Goal: Information Seeking & Learning: Learn about a topic

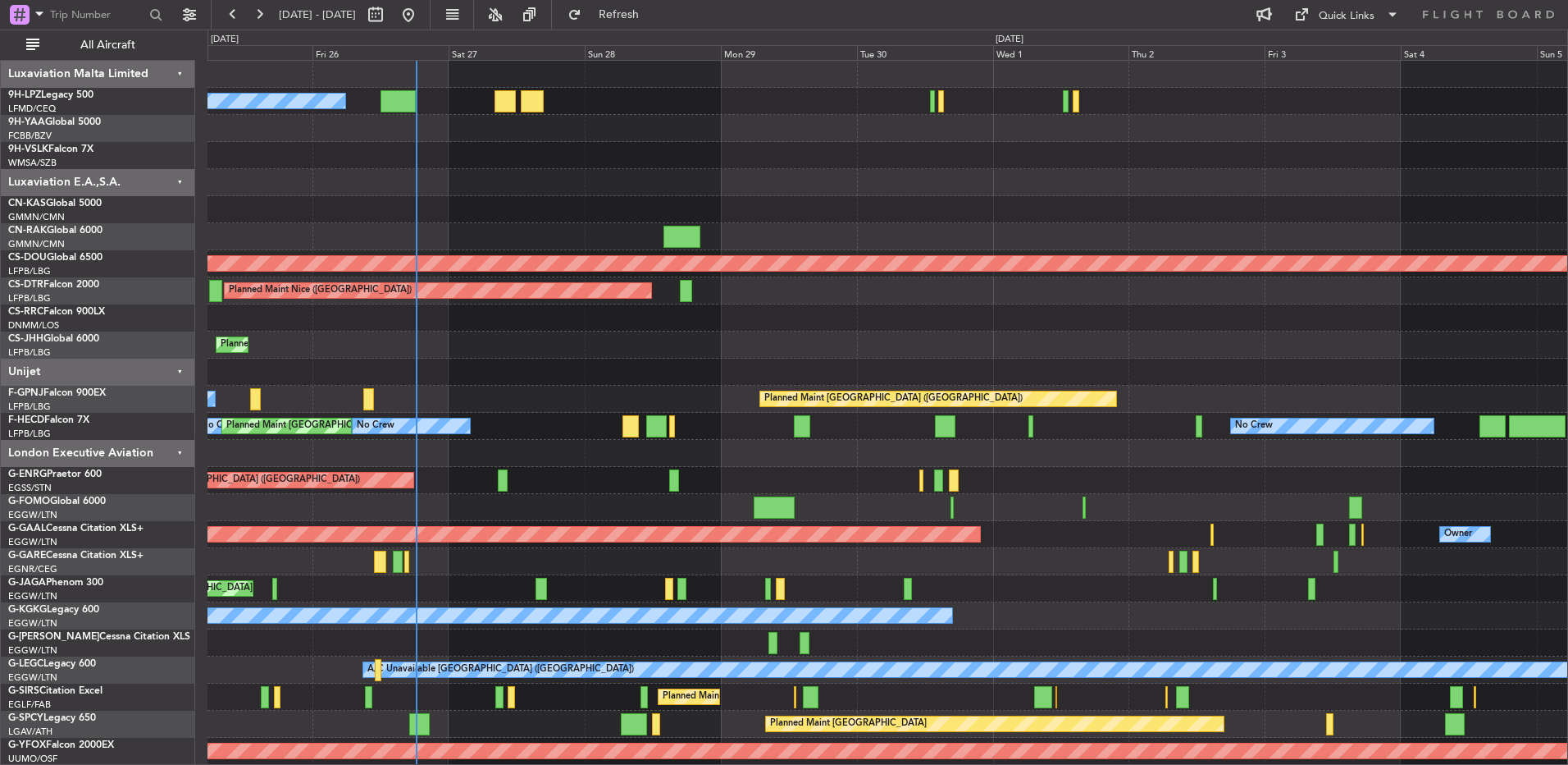
click at [288, 470] on div "A/C Unavailable Unplanned Maint [GEOGRAPHIC_DATA] ([GEOGRAPHIC_DATA])" at bounding box center [888, 480] width 1360 height 28
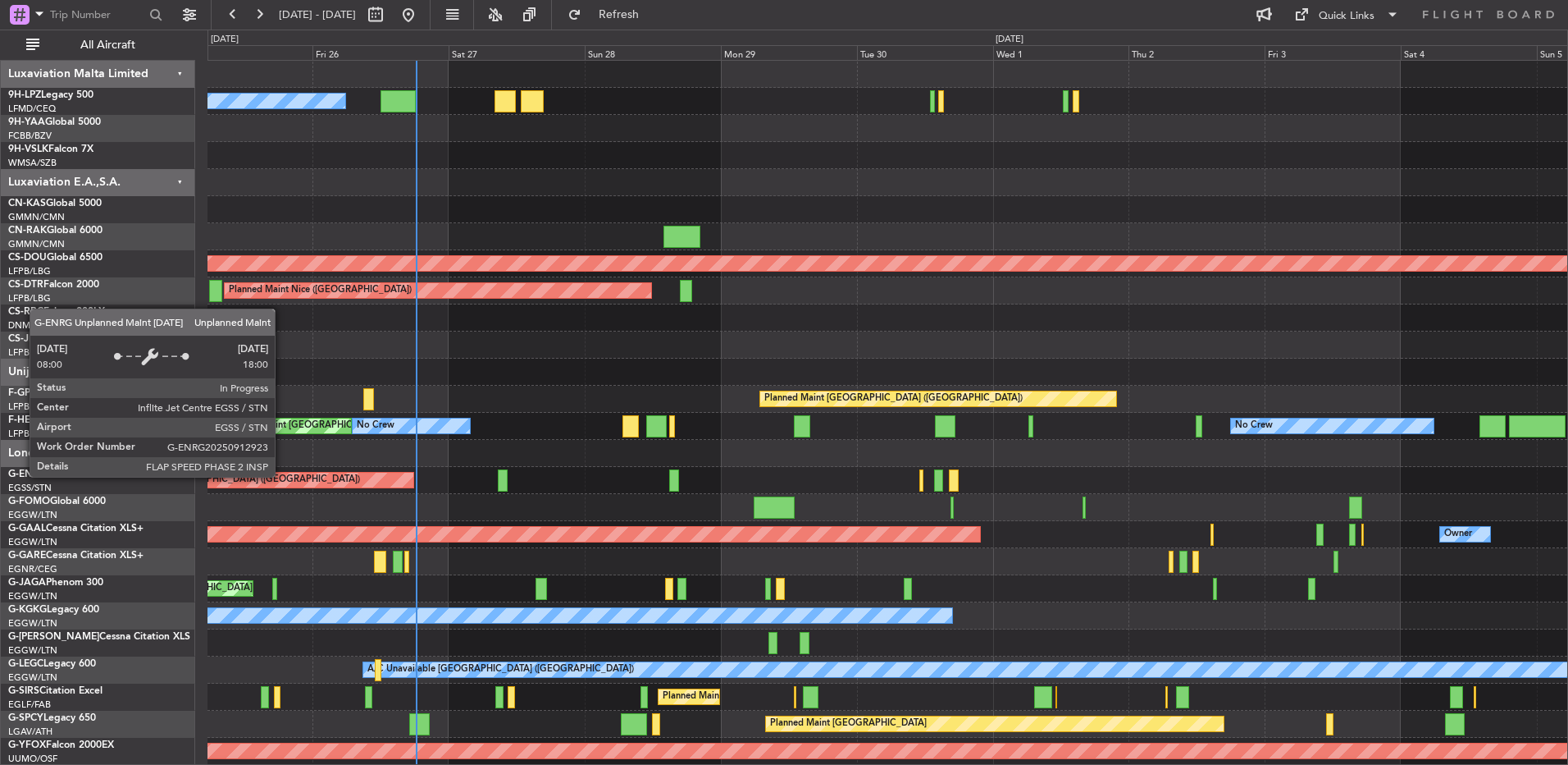
click at [282, 476] on div "Unplanned Maint [GEOGRAPHIC_DATA] ([GEOGRAPHIC_DATA])" at bounding box center [250, 479] width 328 height 15
click at [282, 476] on div "Unplanned Maint London (Stansted)" at bounding box center [250, 479] width 328 height 15
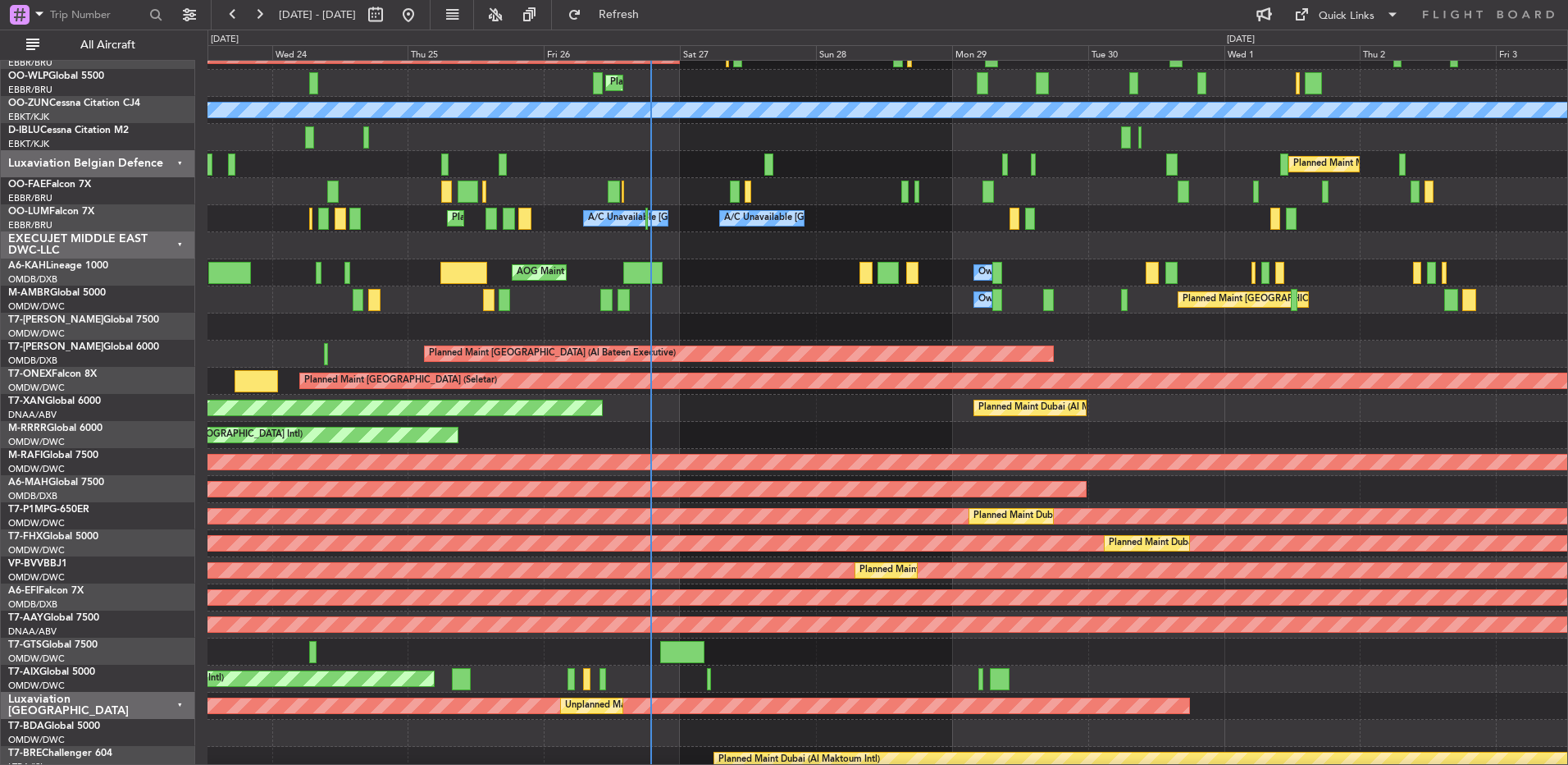
scroll to position [1291, 0]
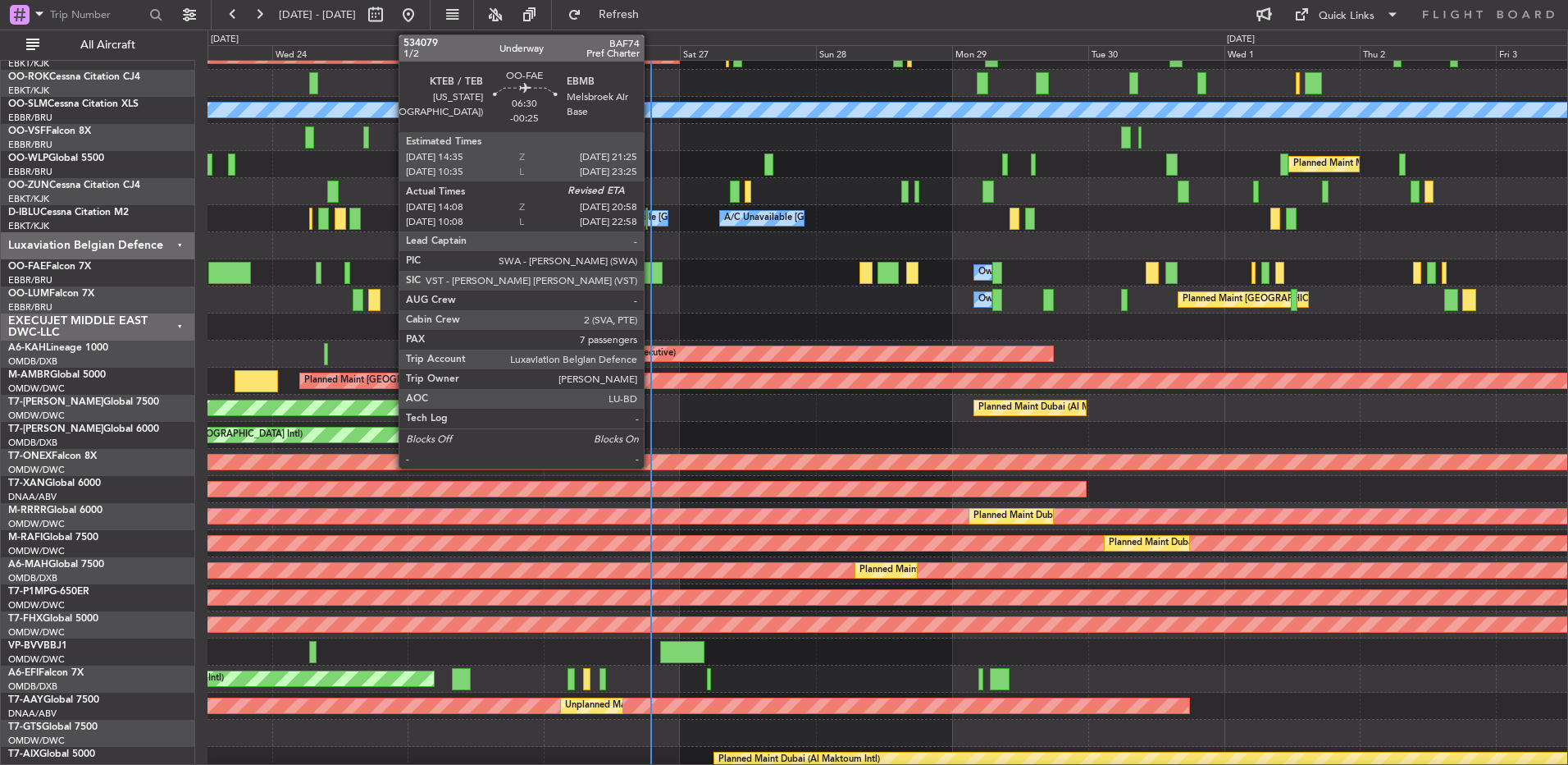
click at [652, 269] on div at bounding box center [643, 273] width 39 height 23
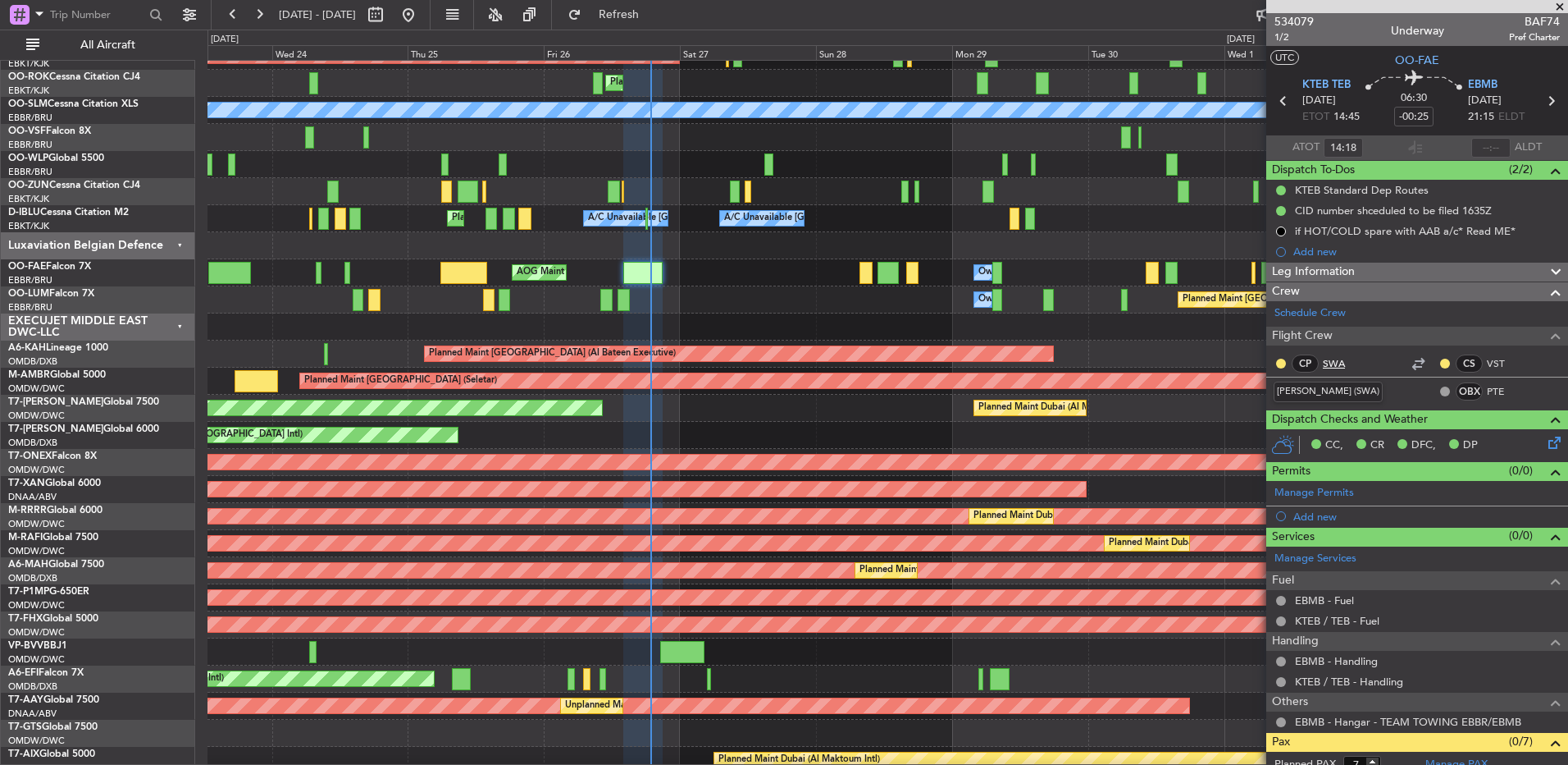
click at [1338, 365] on link "SWA" at bounding box center [1342, 363] width 37 height 15
click at [1487, 357] on link "VST" at bounding box center [1506, 363] width 37 height 15
click at [820, 402] on div "Planned Maint Dubai (Al Maktoum Intl) Planned Maint Dubai (Al Maktoum Intl)" at bounding box center [888, 409] width 1360 height 28
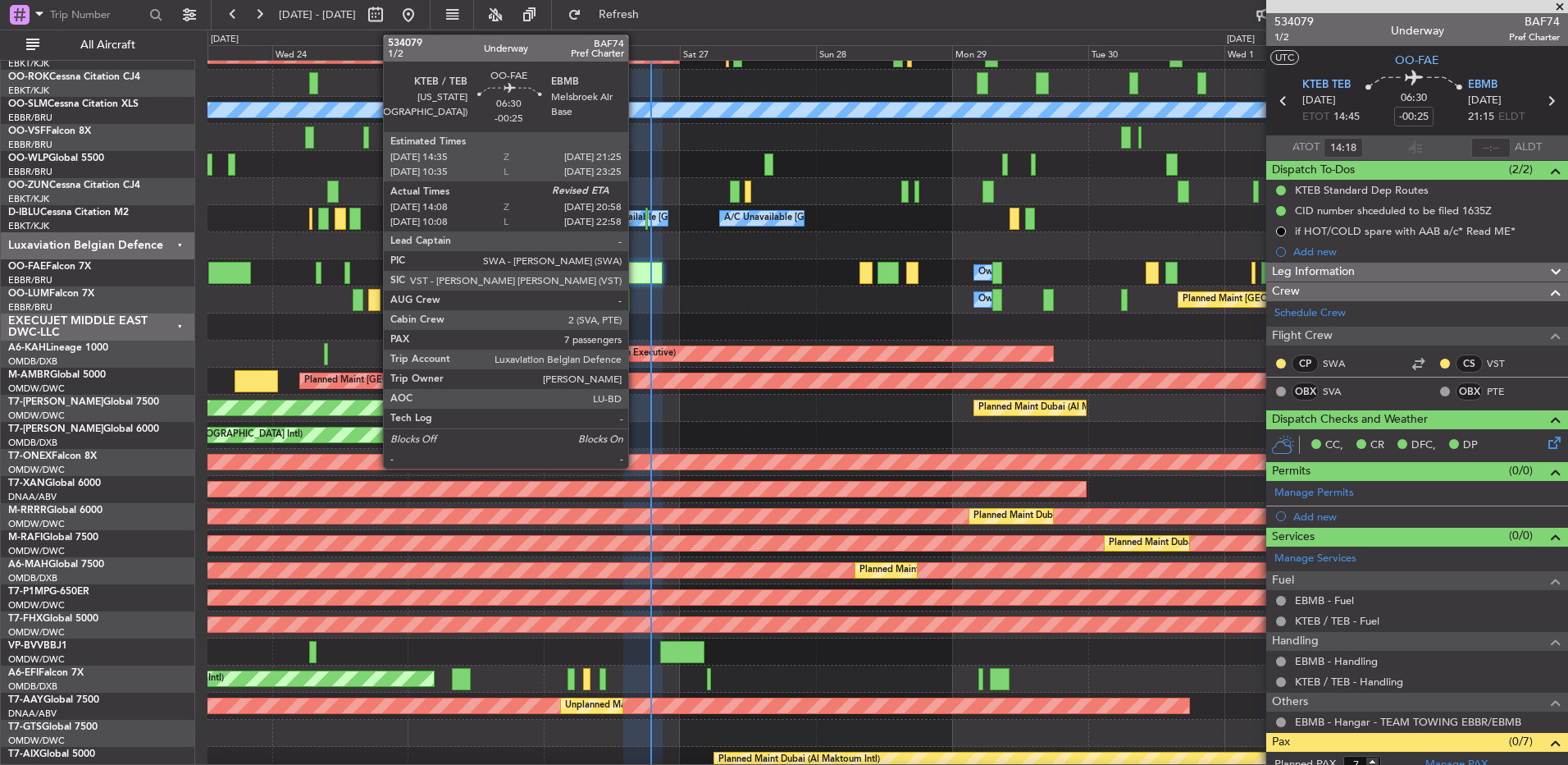
click at [636, 276] on div at bounding box center [643, 273] width 39 height 23
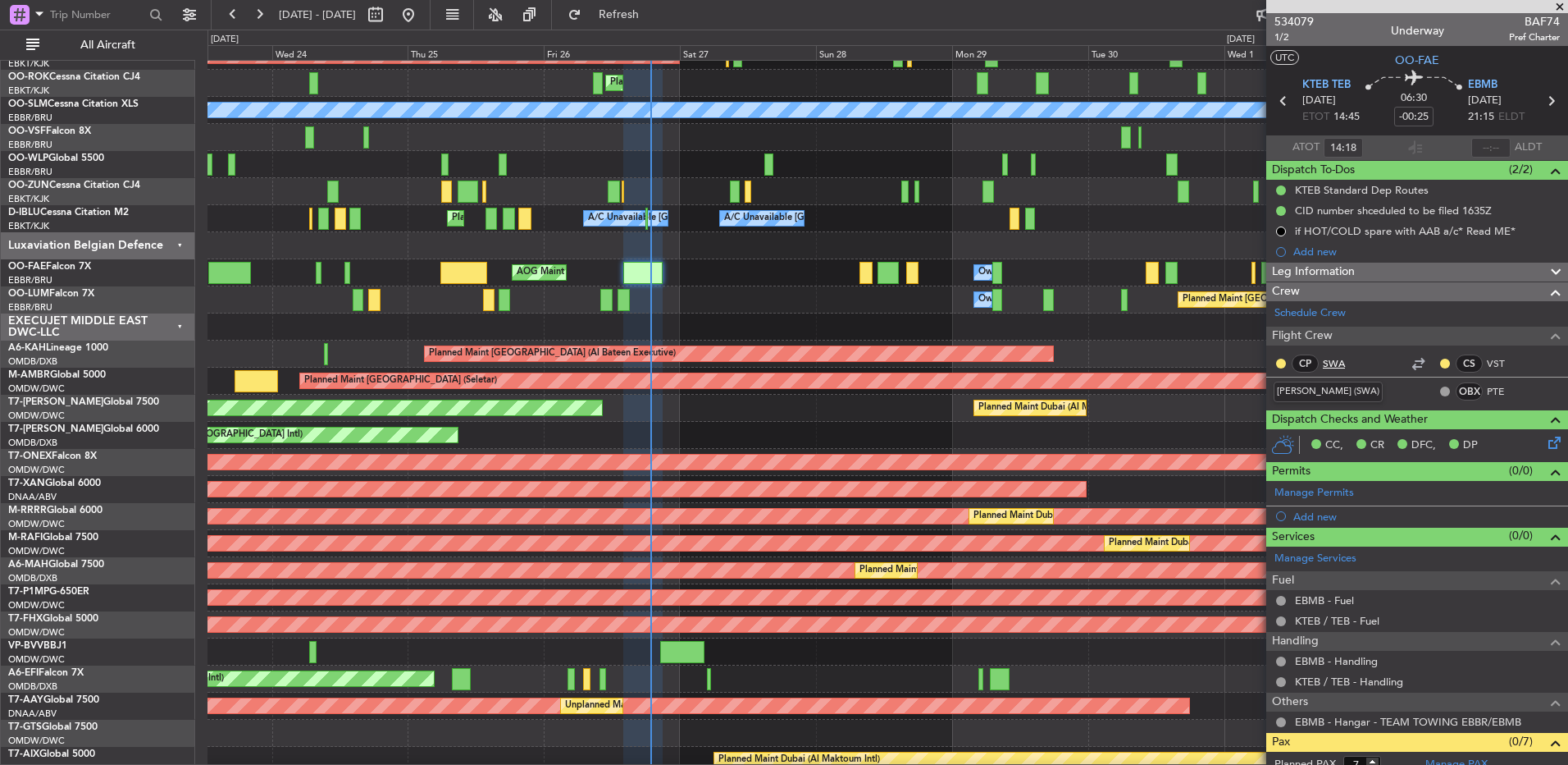
click at [1341, 362] on link "SWA" at bounding box center [1342, 363] width 37 height 15
click at [1487, 361] on link "VST" at bounding box center [1506, 363] width 37 height 15
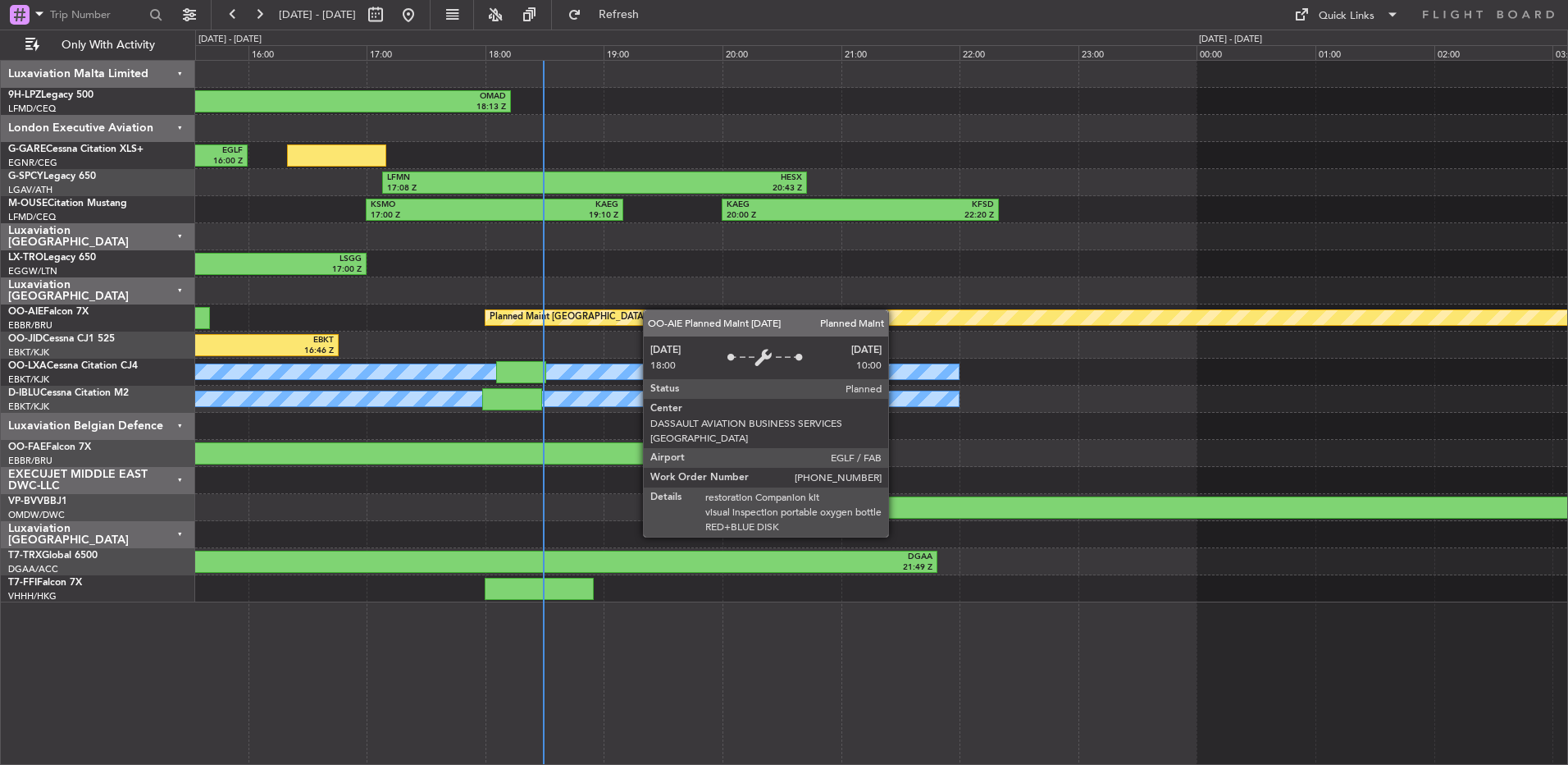
click at [588, 319] on div "Planned Maint [GEOGRAPHIC_DATA] ([GEOGRAPHIC_DATA])" at bounding box center [881, 318] width 1372 height 28
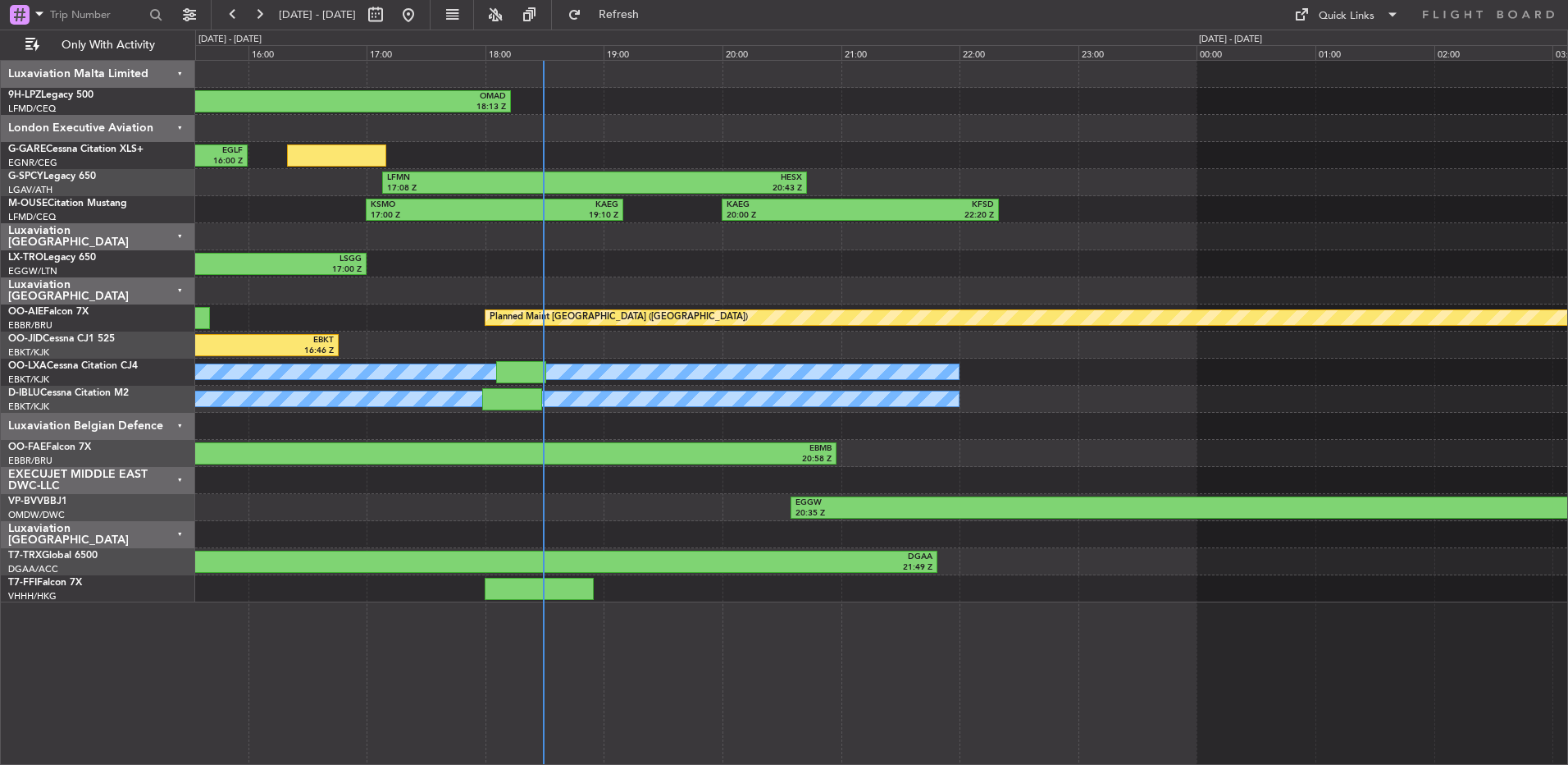
click at [141, 59] on div "Only With Activity" at bounding box center [104, 44] width 210 height 31
click at [140, 65] on div "Luxaviation Malta Limited" at bounding box center [98, 75] width 195 height 28
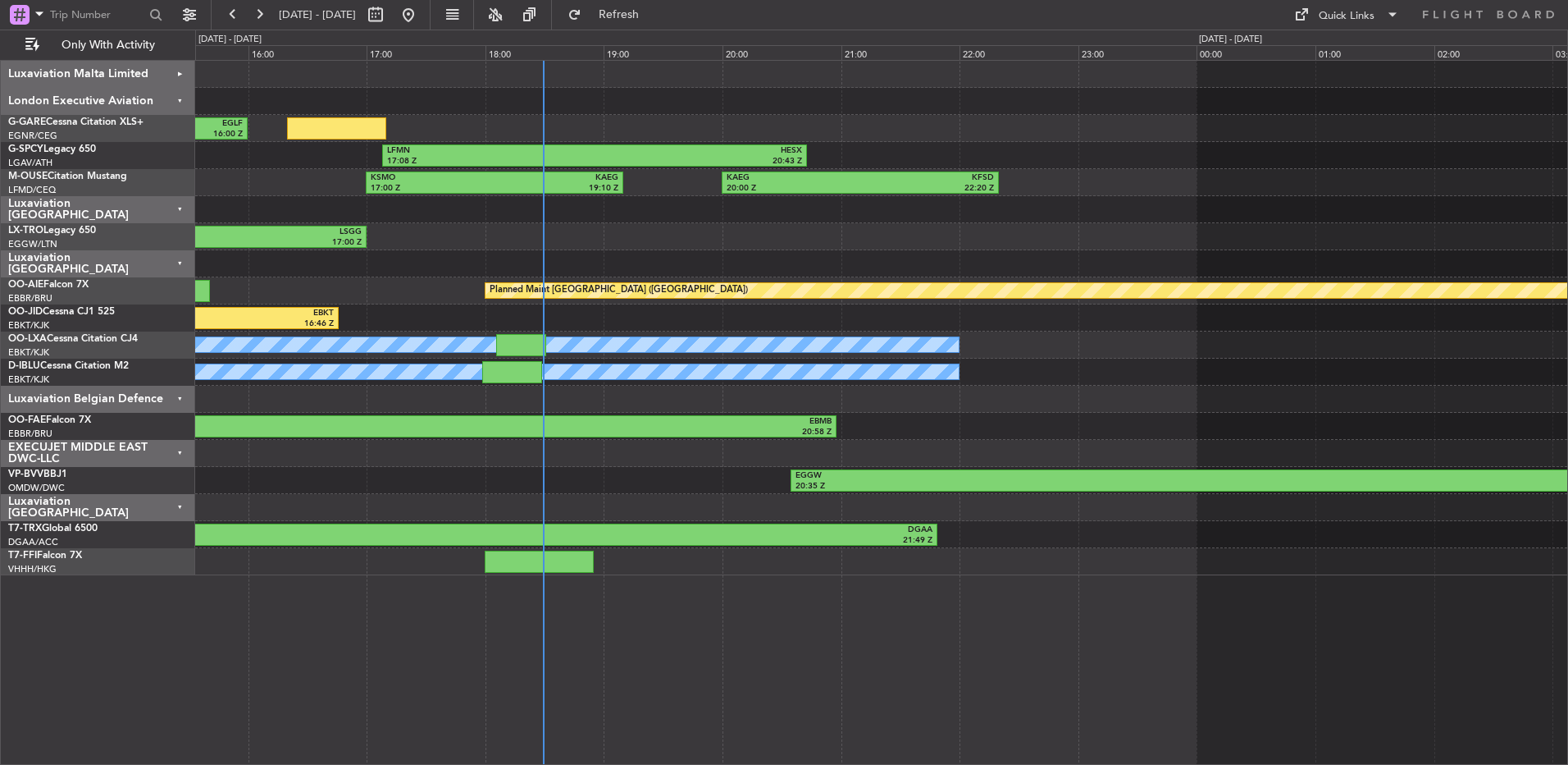
click at [120, 203] on div "Luxaviation [GEOGRAPHIC_DATA]" at bounding box center [98, 210] width 195 height 28
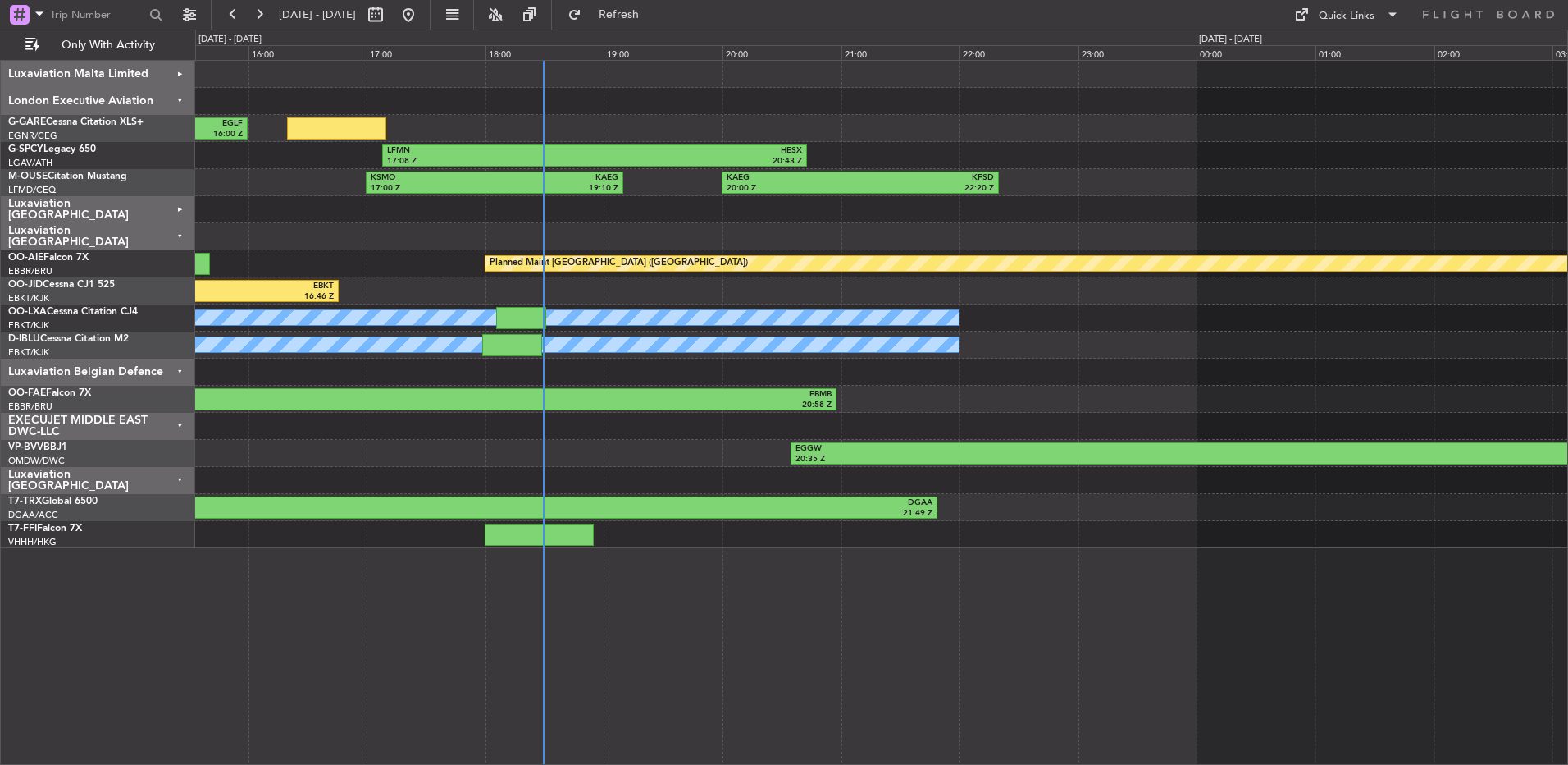
click at [1043, 635] on div "LIMJ 14:13 Z EGLF 16:00 Z EGNR 10:55 Z LIMJ 13:05 Z LFMN 17:08 Z HESX 20:43 Z K…" at bounding box center [881, 413] width 1373 height 705
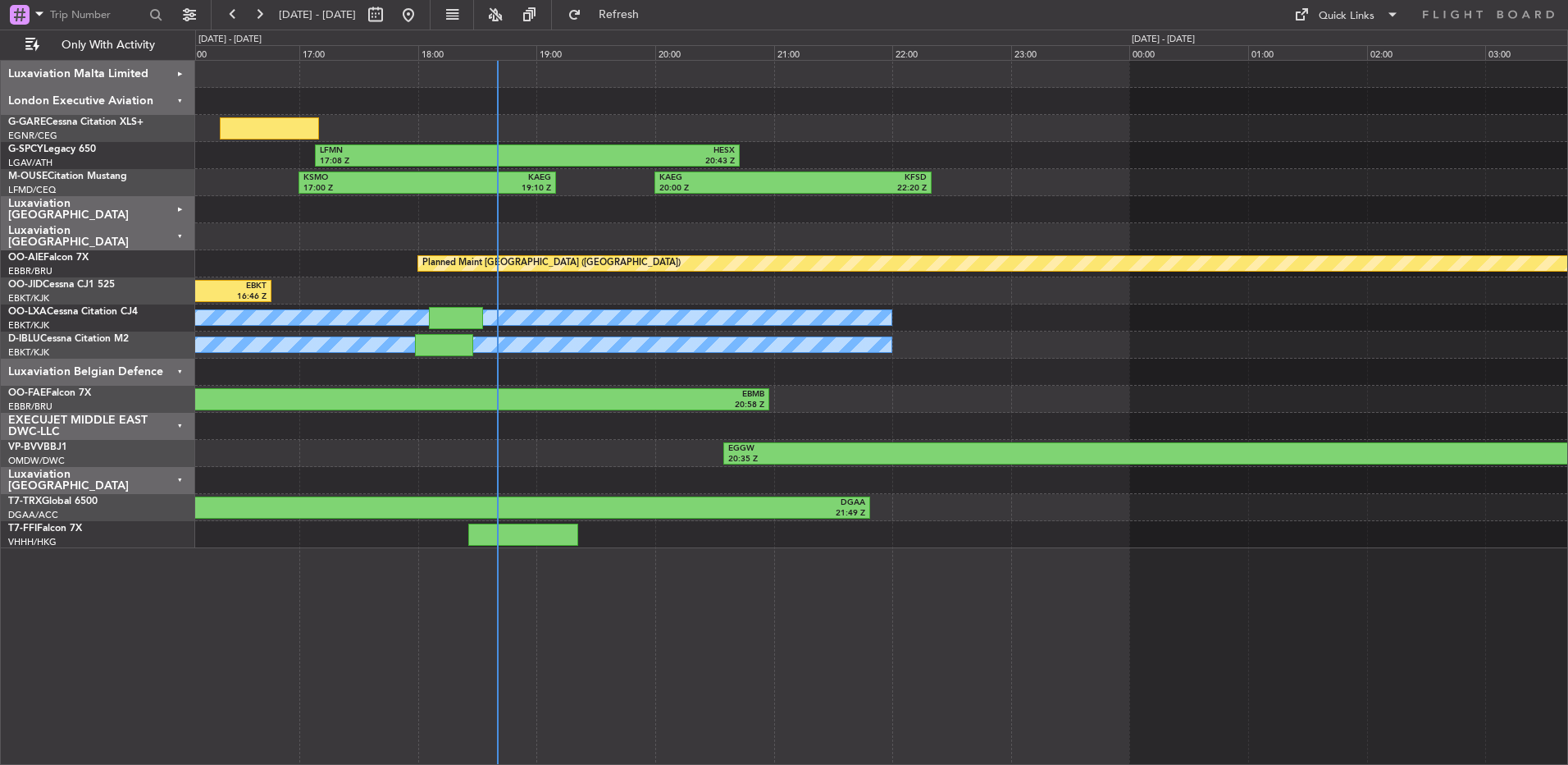
click at [980, 377] on div at bounding box center [881, 372] width 1372 height 28
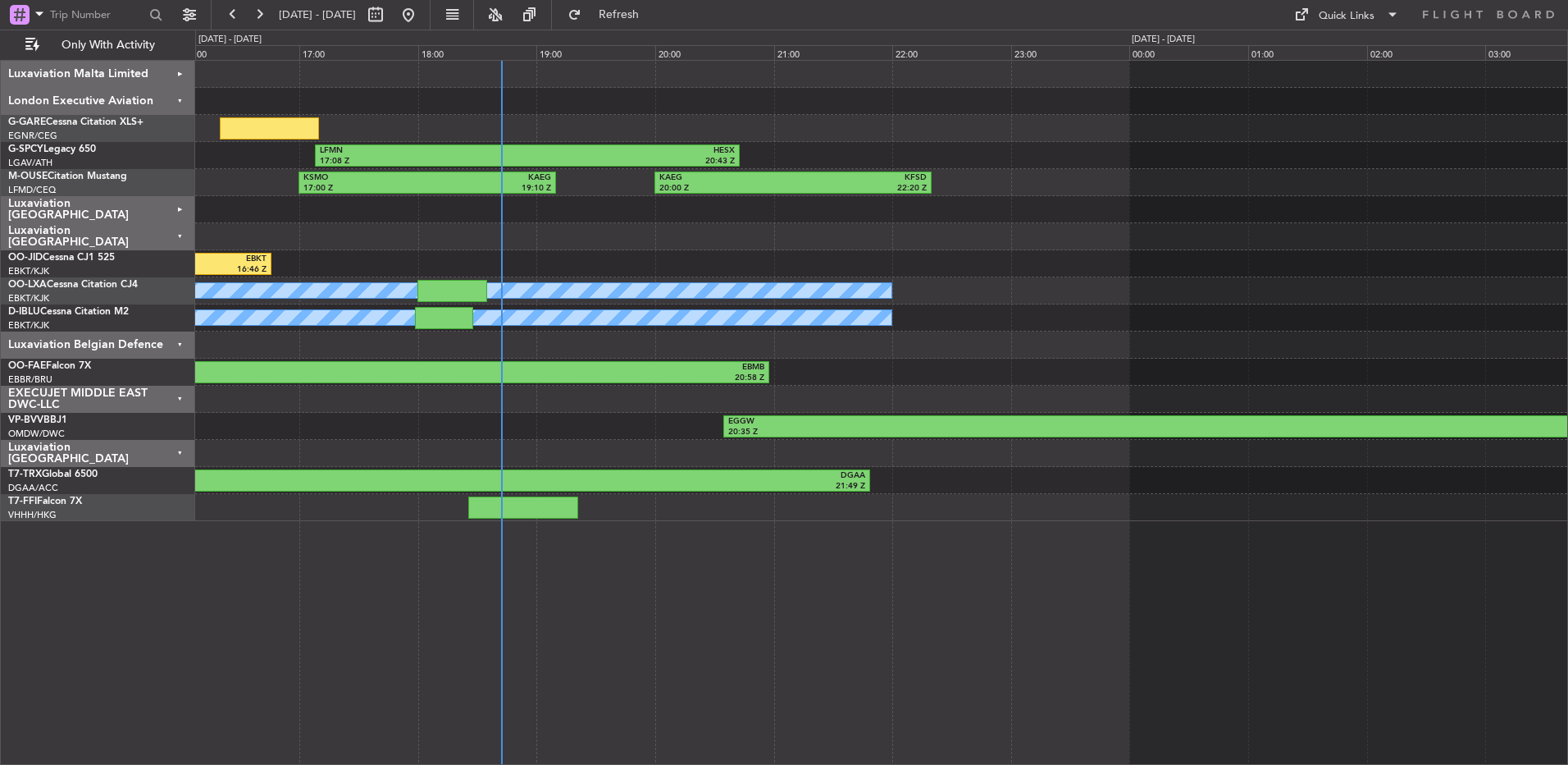
click at [168, 70] on div "Luxaviation Malta Limited" at bounding box center [98, 75] width 195 height 28
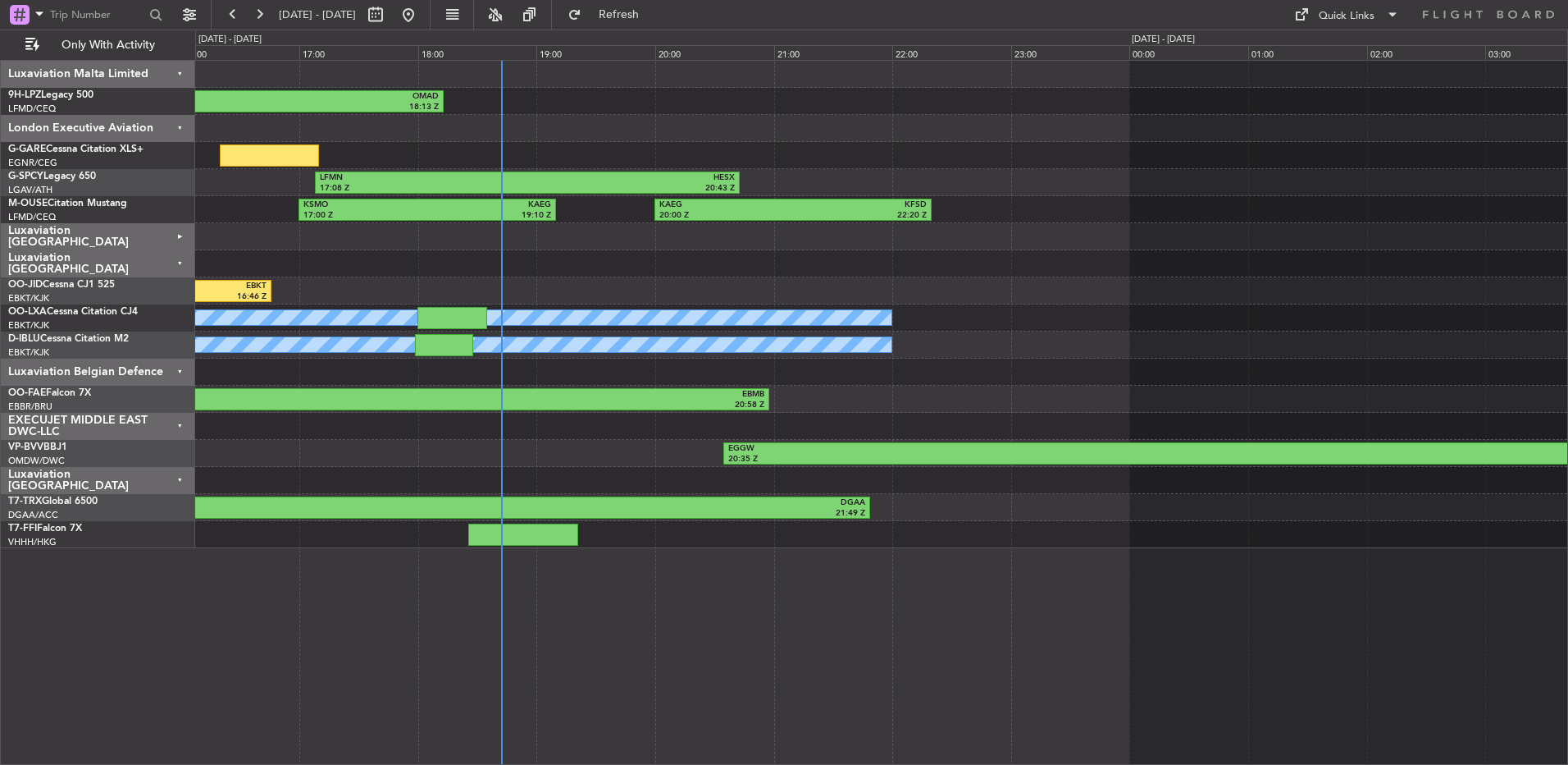
click at [165, 70] on div "Luxaviation Malta Limited" at bounding box center [98, 75] width 195 height 28
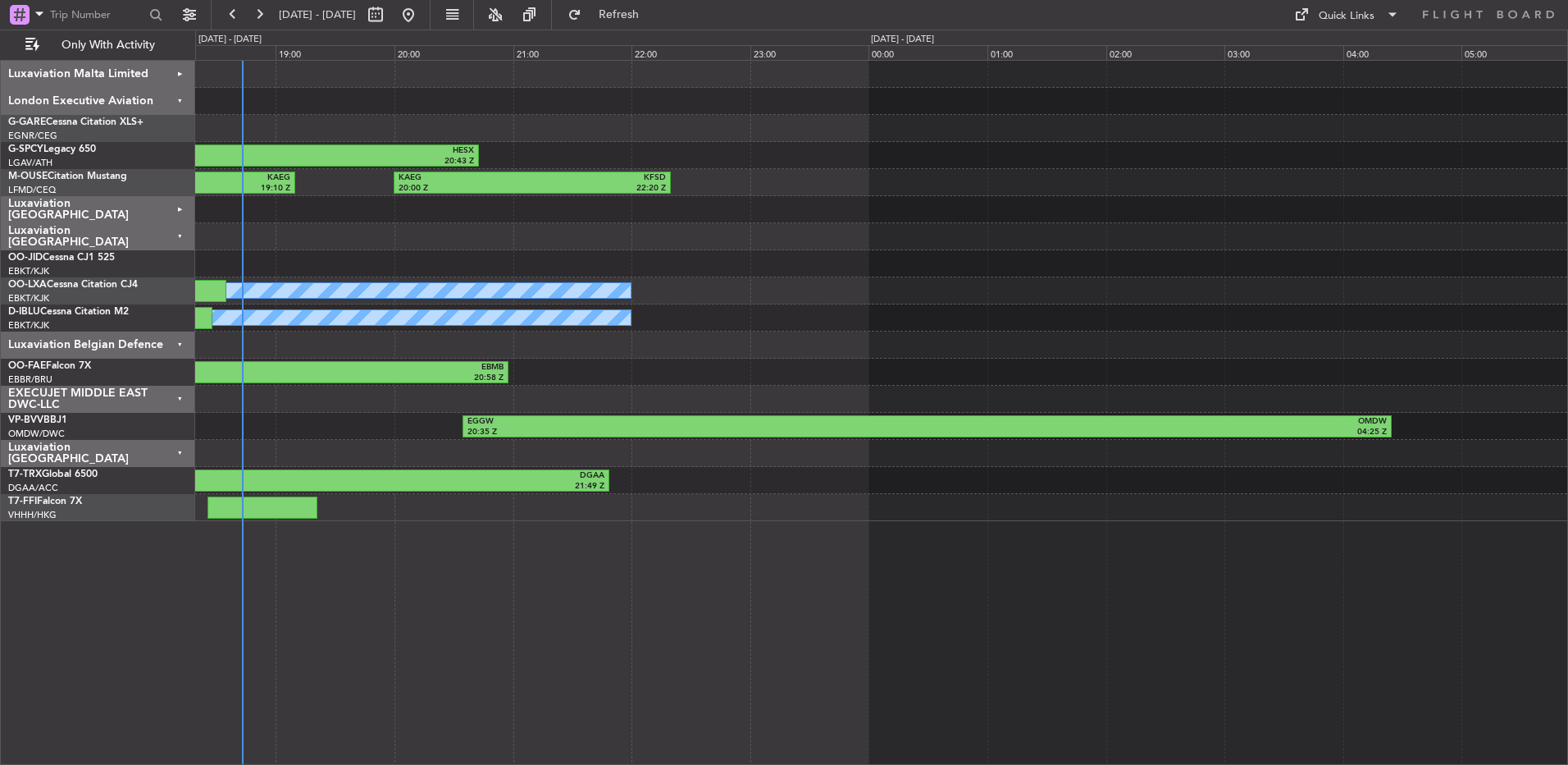
click at [811, 520] on div "LIMJ 14:13 Z EGLF 16:00 Z LFMN 17:08 Z HESX 20:43 Z KSMO 17:00 Z KAEG 19:10 Z K…" at bounding box center [881, 413] width 1373 height 705
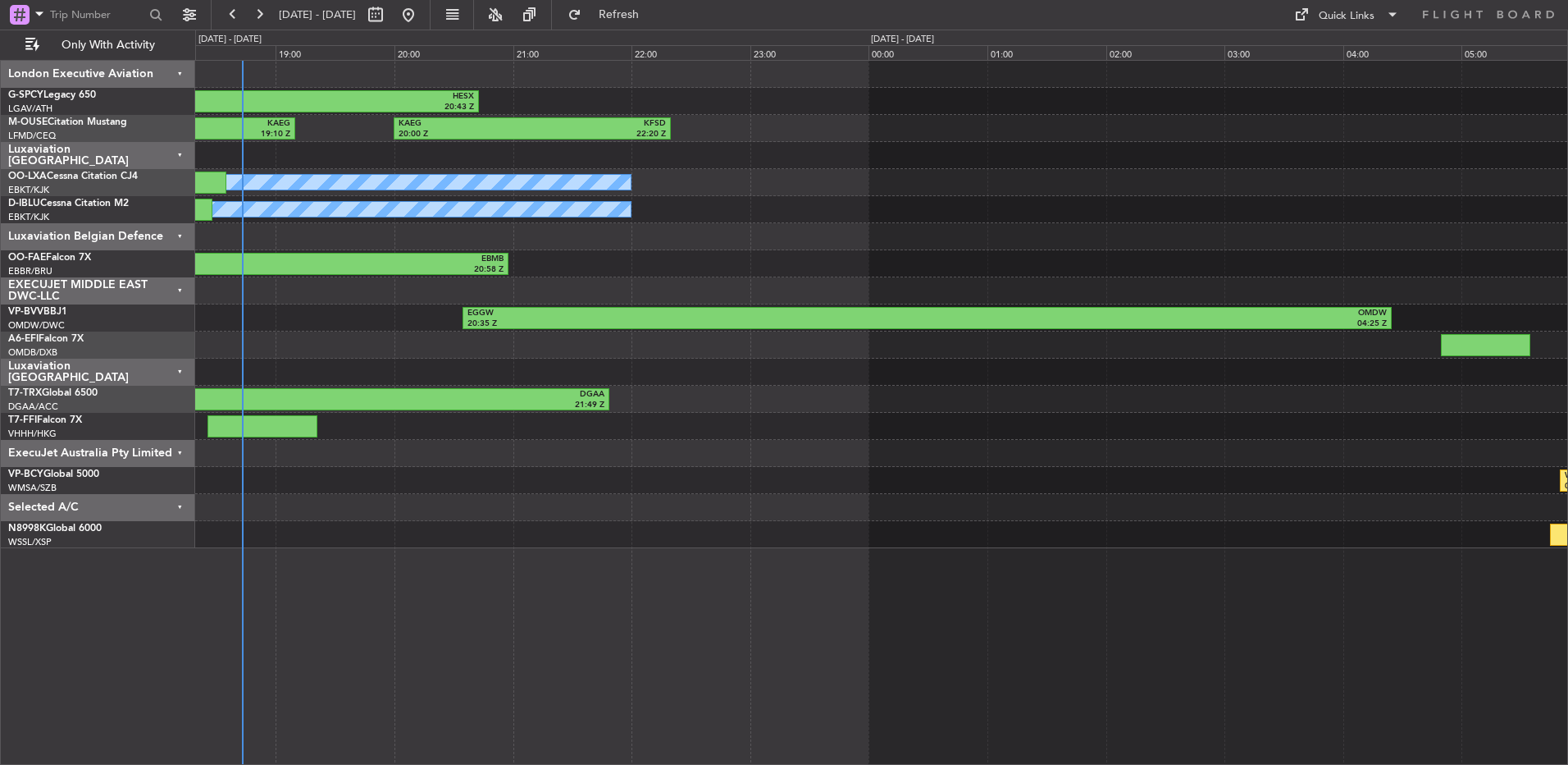
click at [144, 456] on div "ExecuJet Australia Pty Limited" at bounding box center [98, 454] width 195 height 28
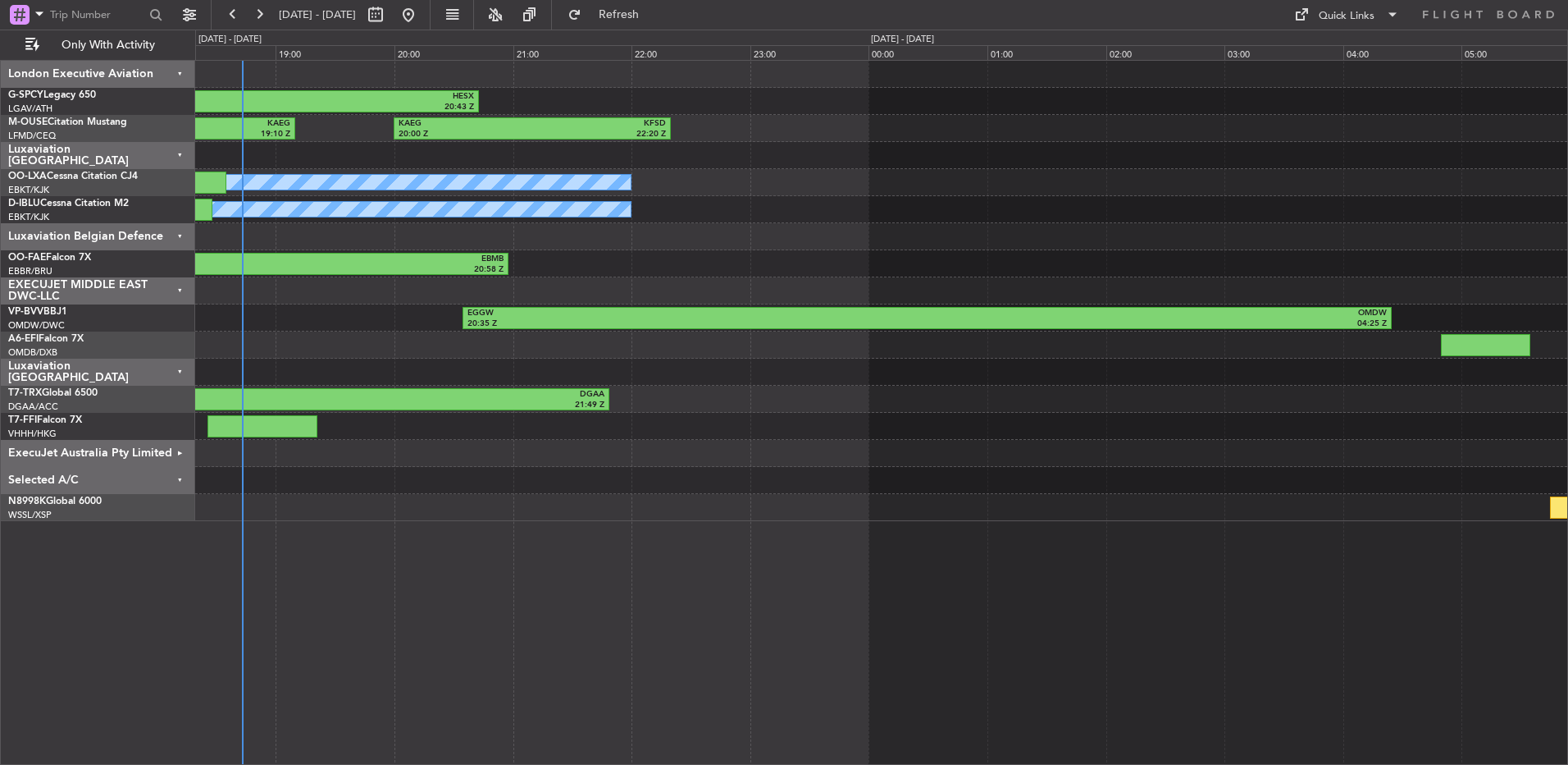
click at [146, 476] on div "Selected A/C" at bounding box center [98, 480] width 195 height 28
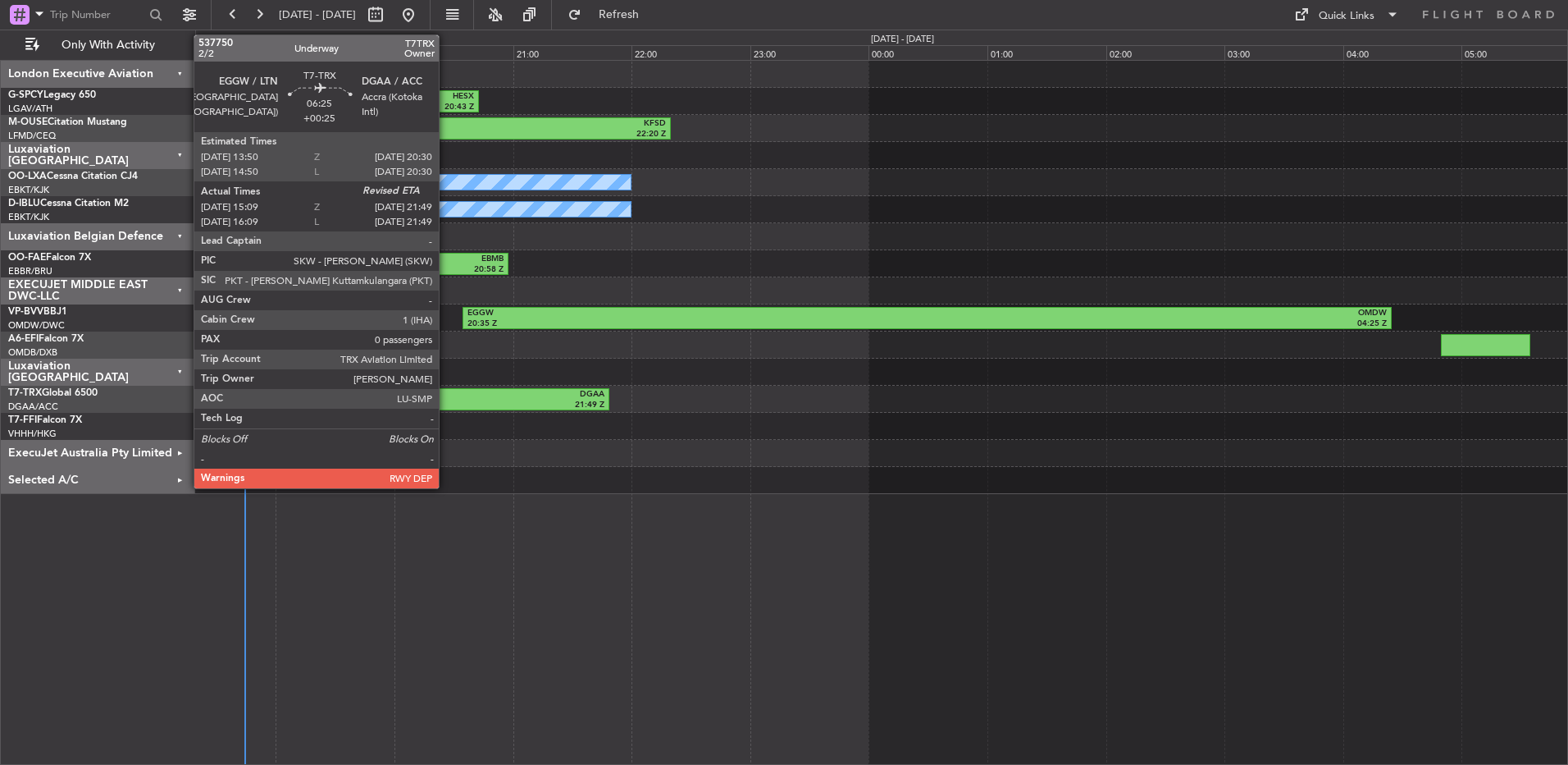
click at [446, 400] on div "21:49 Z" at bounding box center [409, 406] width 391 height 12
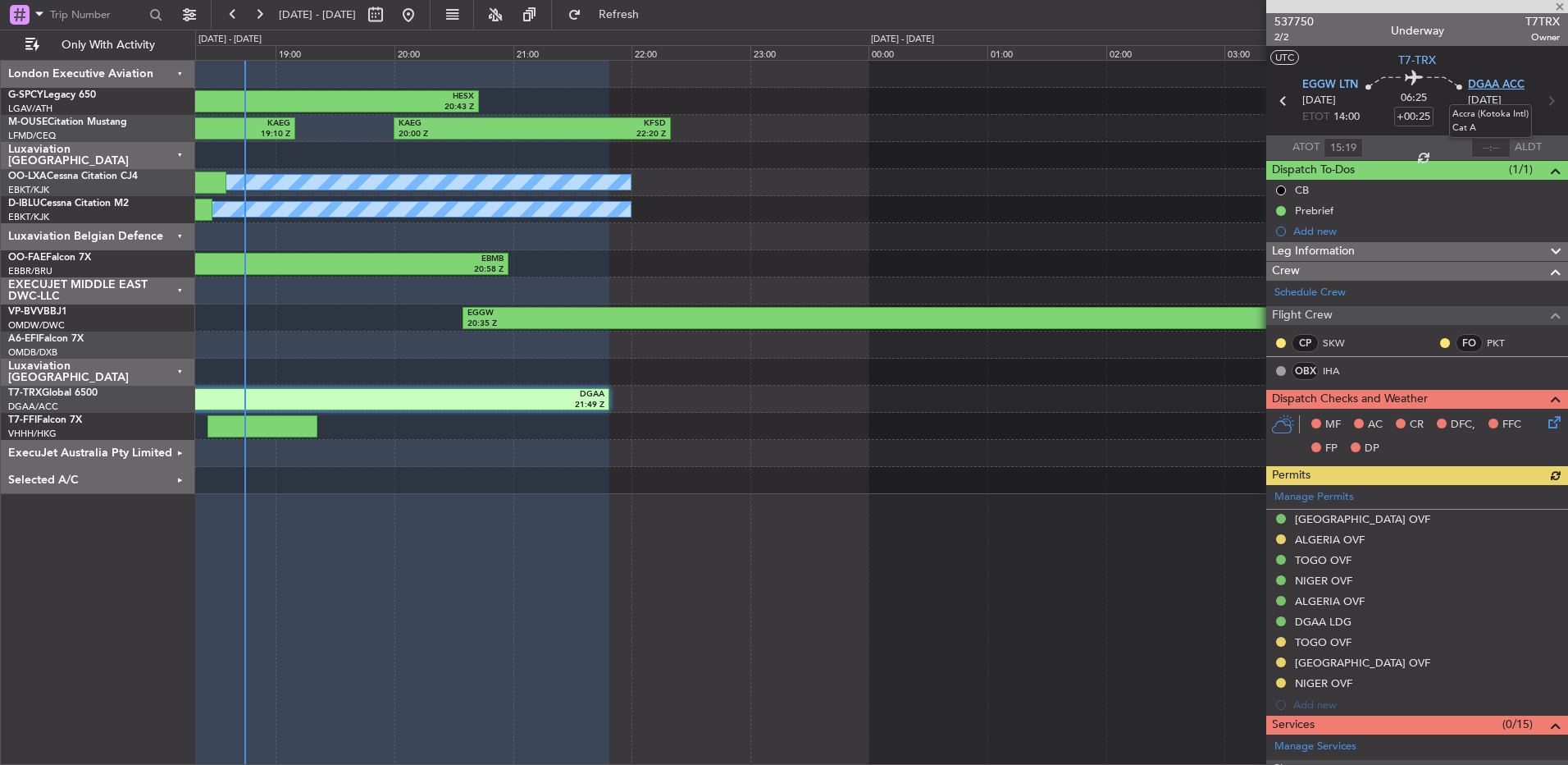
click at [1491, 87] on span "DGAA ACC" at bounding box center [1497, 85] width 57 height 17
click at [1130, 148] on div at bounding box center [881, 156] width 1372 height 28
